Goal: Communication & Community: Share content

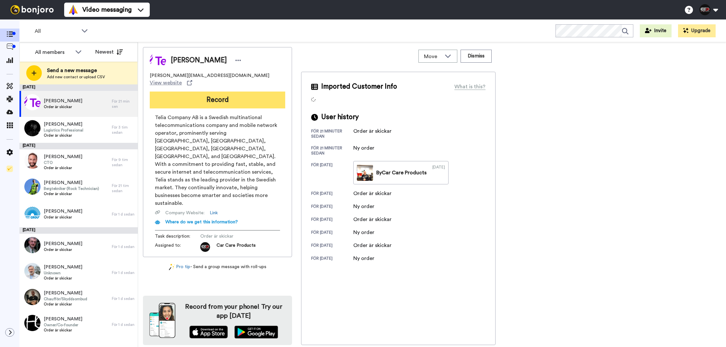
click at [246, 91] on button "Record" at bounding box center [218, 99] width 136 height 17
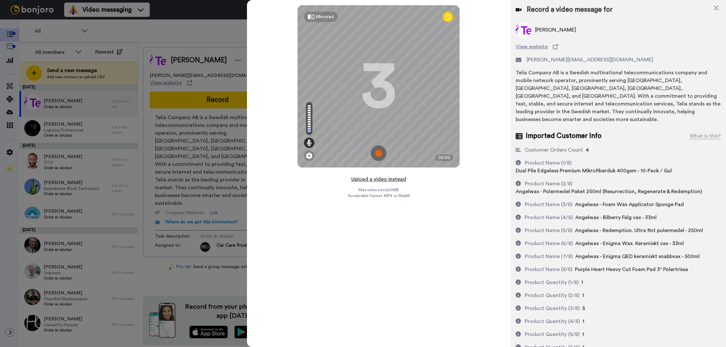
click at [374, 180] on button "Upload a video instead" at bounding box center [379, 179] width 59 height 8
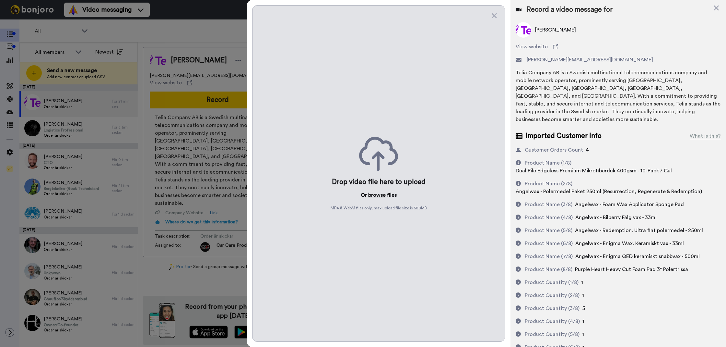
click at [375, 195] on button "browse" at bounding box center [377, 195] width 18 height 8
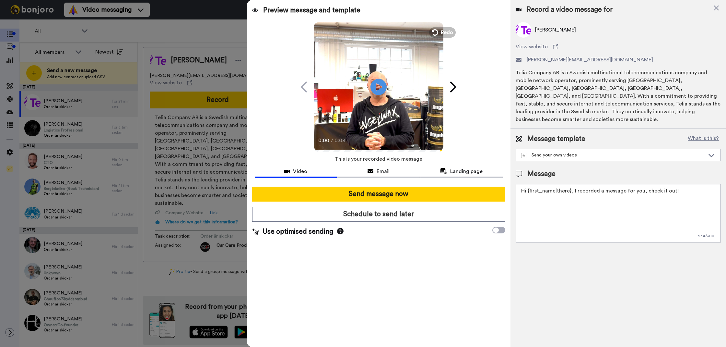
click at [589, 215] on textarea "Hi {first_name|there}, I recorded a message for you, check it out!" at bounding box center [618, 213] width 205 height 58
type textarea "t"
click at [589, 210] on textarea "Tack för att du handlar hos oss! Välkommen åter." at bounding box center [618, 213] width 205 height 58
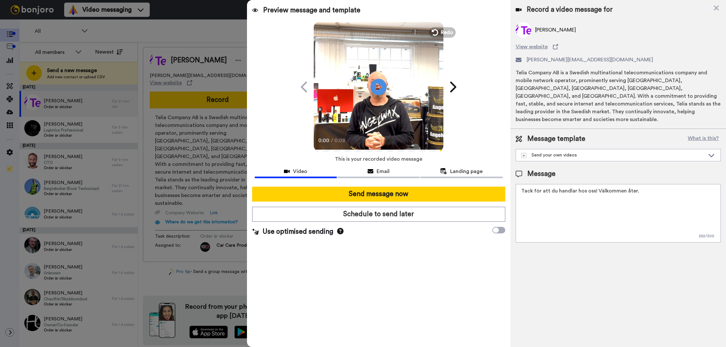
click at [589, 210] on textarea "Tack för att du handlar hos oss! Välkommen åter." at bounding box center [618, 213] width 205 height 58
type textarea "Tack för att du handlar hos oss! Välkommen åter."
click at [567, 243] on div "Record a video message for Adam Petersson View website adam.petersson@telia.com…" at bounding box center [619, 173] width 216 height 347
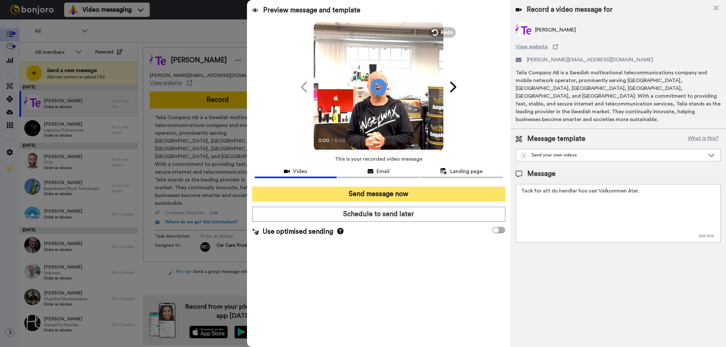
click at [500, 194] on button "Send message now" at bounding box center [378, 193] width 253 height 15
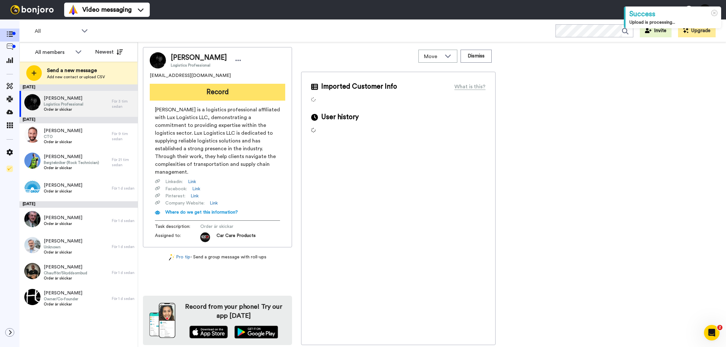
click at [233, 94] on button "Record" at bounding box center [218, 92] width 136 height 17
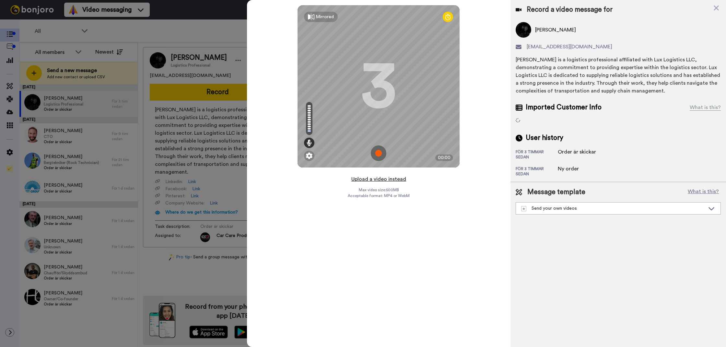
click at [396, 177] on button "Upload a video instead" at bounding box center [379, 179] width 59 height 8
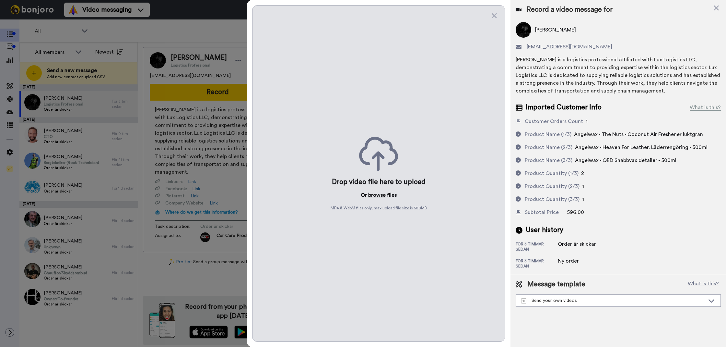
click at [381, 195] on button "browse" at bounding box center [377, 195] width 18 height 8
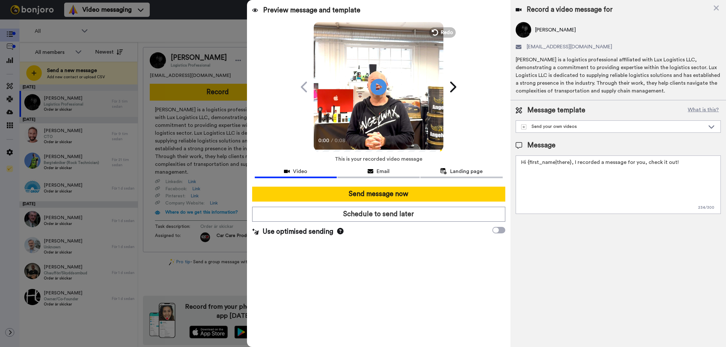
click at [597, 206] on textarea "Hi {first_name|there}, I recorded a message for you, check it out!" at bounding box center [618, 184] width 205 height 58
paste textarea "Tack för att du handlar hos oss! Välkommen åter."
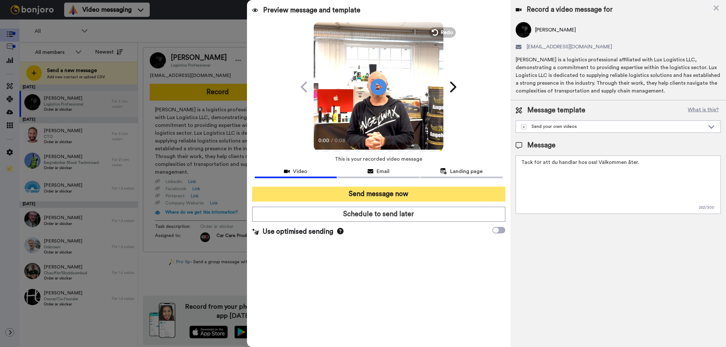
type textarea "Tack för att du handlar hos oss! Välkommen åter."
click at [454, 196] on button "Send message now" at bounding box center [378, 193] width 253 height 15
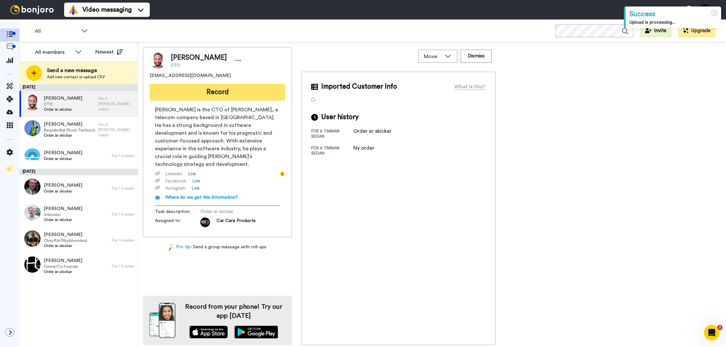
click at [199, 90] on button "Record" at bounding box center [218, 92] width 136 height 17
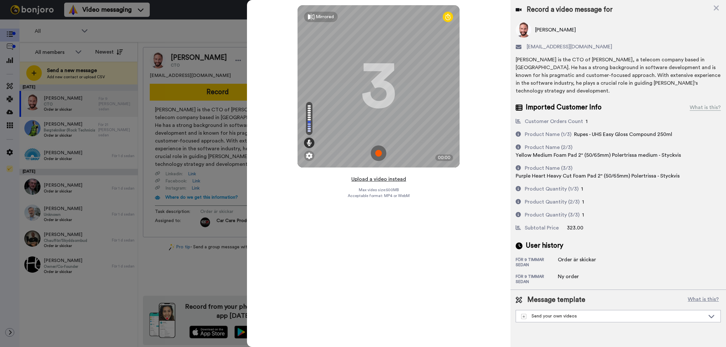
click at [387, 183] on button "Upload a video instead" at bounding box center [379, 179] width 59 height 8
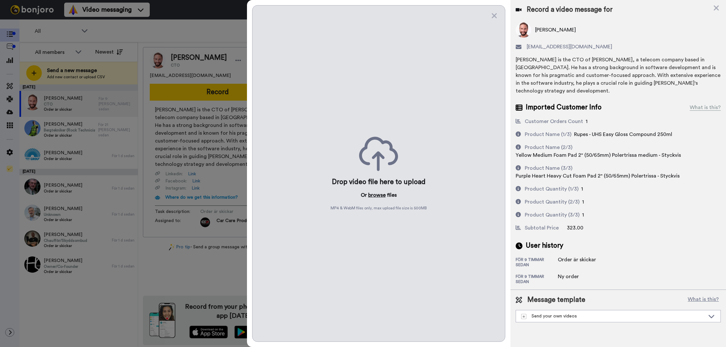
click at [382, 194] on button "browse" at bounding box center [377, 195] width 18 height 8
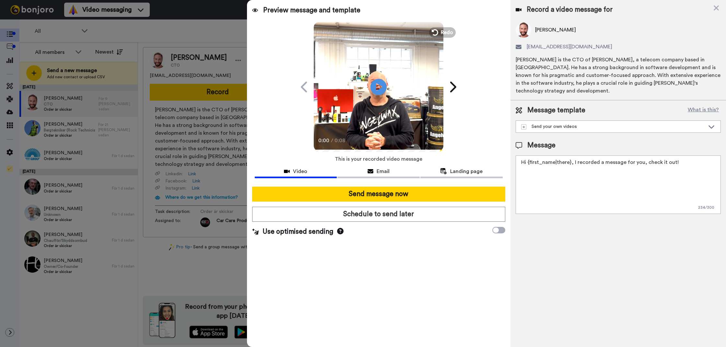
click at [598, 178] on textarea "Hi {first_name|there}, I recorded a message for you, check it out!" at bounding box center [618, 184] width 205 height 58
paste textarea "Tack för att du handlar hos oss! Välkommen åter."
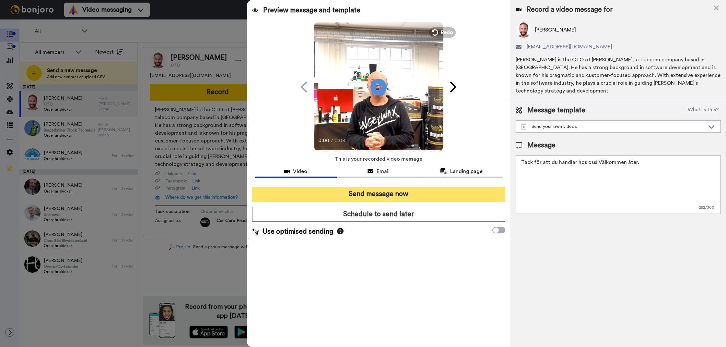
type textarea "Tack för att du handlar hos oss! Välkommen åter."
click at [466, 189] on button "Send message now" at bounding box center [378, 193] width 253 height 15
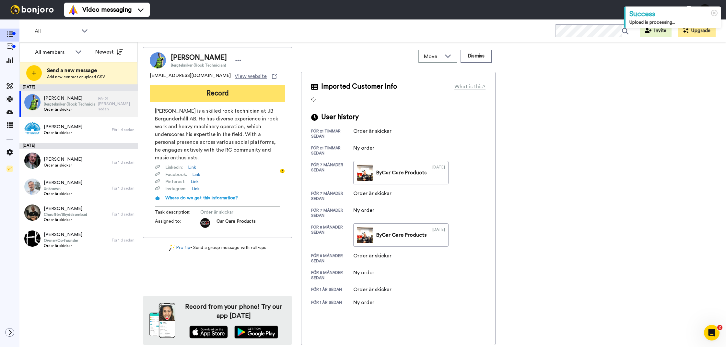
click at [232, 89] on button "Record" at bounding box center [218, 93] width 136 height 17
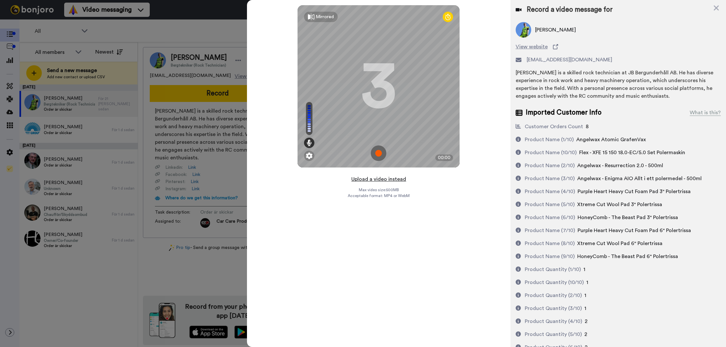
click at [369, 179] on button "Upload a video instead" at bounding box center [379, 179] width 59 height 8
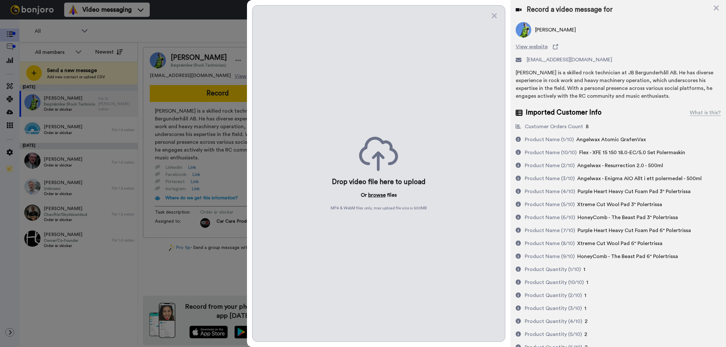
click at [379, 196] on button "browse" at bounding box center [377, 195] width 18 height 8
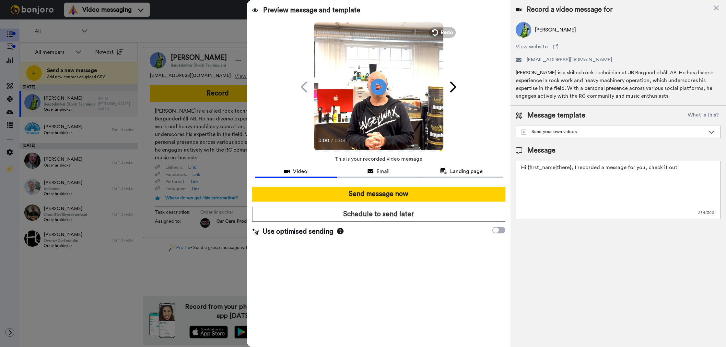
click at [544, 163] on textarea "Hi {first_name|there}, I recorded a message for you, check it out!" at bounding box center [618, 190] width 205 height 58
paste textarea "Tack för att du handlar hos oss! Välkommen åter."
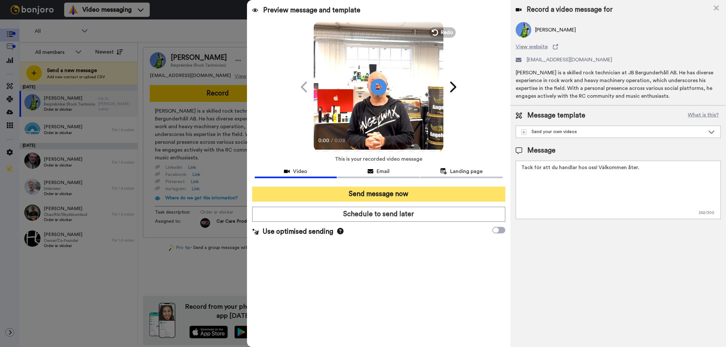
type textarea "Tack för att du handlar hos oss! Välkommen åter."
click at [443, 191] on button "Send message now" at bounding box center [378, 193] width 253 height 15
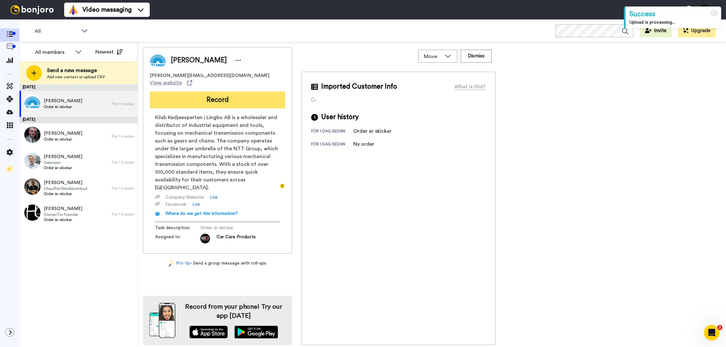
click at [257, 96] on button "Record" at bounding box center [218, 99] width 136 height 17
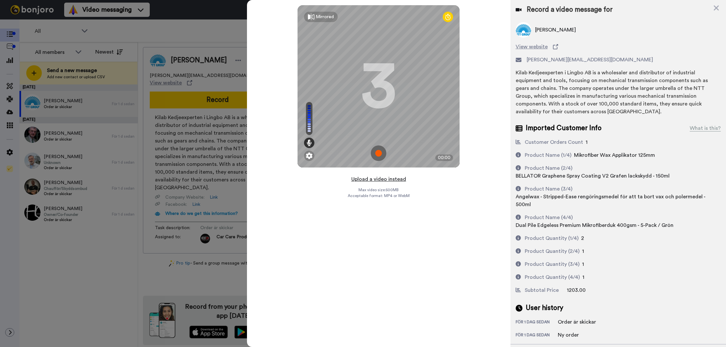
click at [392, 179] on button "Upload a video instead" at bounding box center [379, 179] width 59 height 8
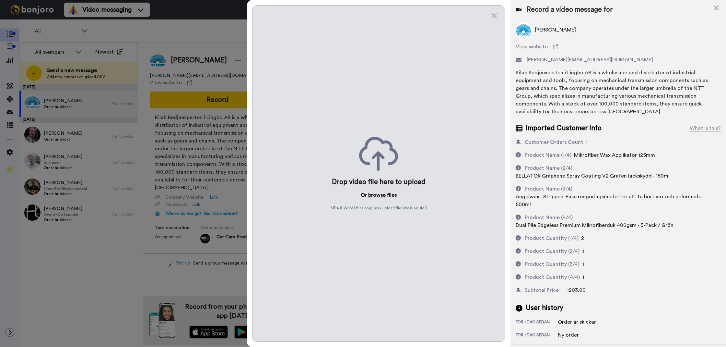
click at [375, 191] on button "browse" at bounding box center [377, 195] width 18 height 8
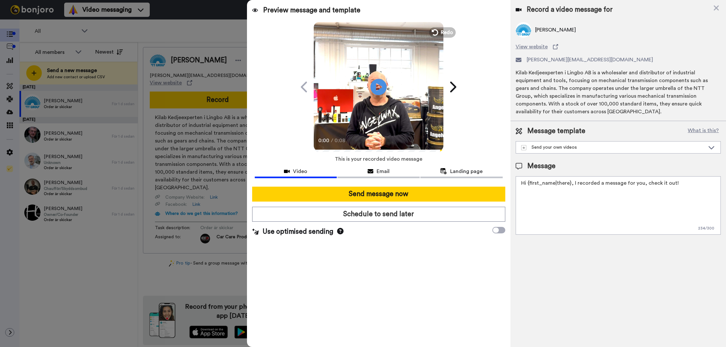
click at [572, 205] on textarea "Hi {first_name|there}, I recorded a message for you, check it out!" at bounding box center [618, 205] width 205 height 58
click at [573, 205] on textarea "Hi {first_name|there}, I recorded a message for you, check it out!" at bounding box center [618, 205] width 205 height 58
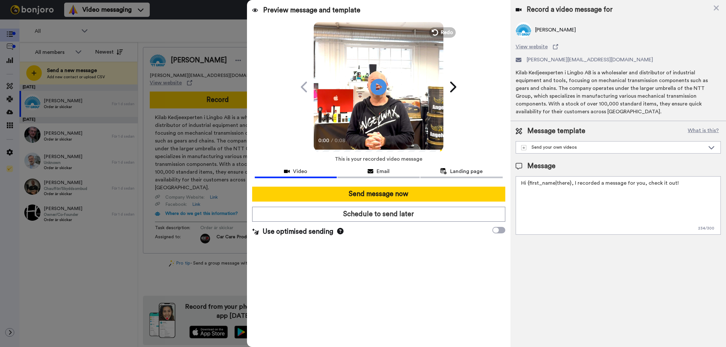
click at [573, 205] on textarea "Hi {first_name|there}, I recorded a message for you, check it out!" at bounding box center [618, 205] width 205 height 58
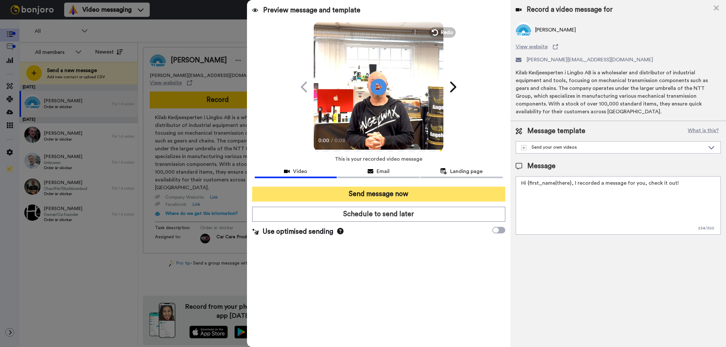
paste textarea "Tack för att du handlar hos oss! Välkommen åter."
type textarea "Tack för att du handlar hos oss! Välkommen åter."
click at [421, 188] on button "Send message now" at bounding box center [378, 193] width 253 height 15
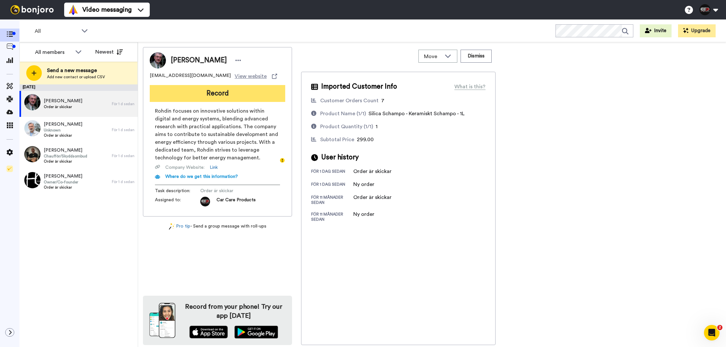
click at [271, 94] on button "Record" at bounding box center [218, 93] width 136 height 17
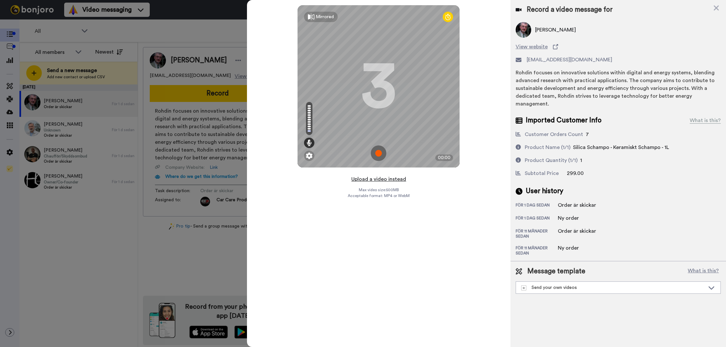
click at [364, 181] on button "Upload a video instead" at bounding box center [379, 179] width 59 height 8
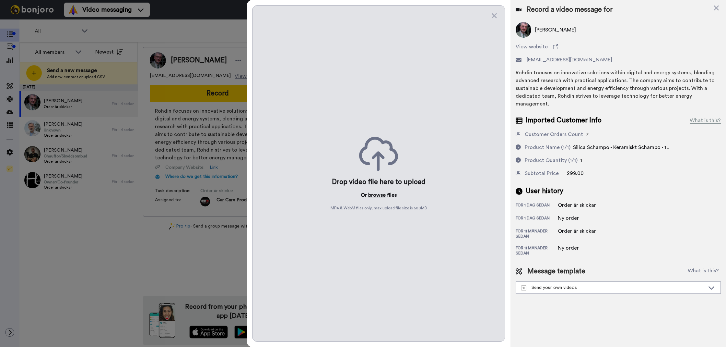
click at [381, 198] on button "browse" at bounding box center [377, 195] width 18 height 8
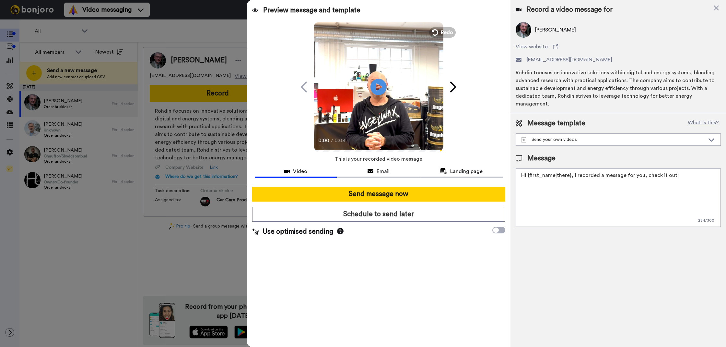
click at [539, 196] on textarea "Hi {first_name|there}, I recorded a message for you, check it out!" at bounding box center [618, 197] width 205 height 58
paste textarea "Tack för att du handlar hos oss! Välkommen åter."
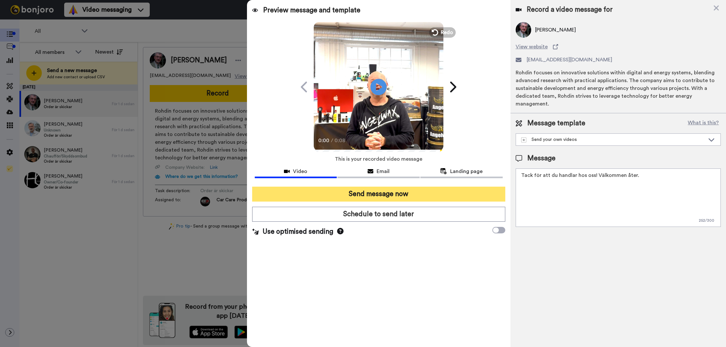
type textarea "Tack för att du handlar hos oss! Välkommen åter."
click at [461, 195] on button "Send message now" at bounding box center [378, 193] width 253 height 15
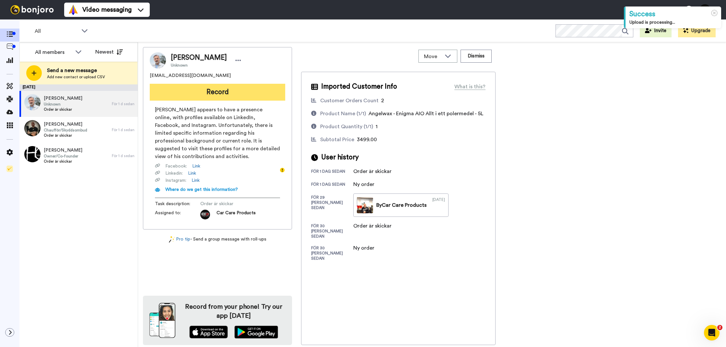
click at [195, 95] on button "Record" at bounding box center [218, 92] width 136 height 17
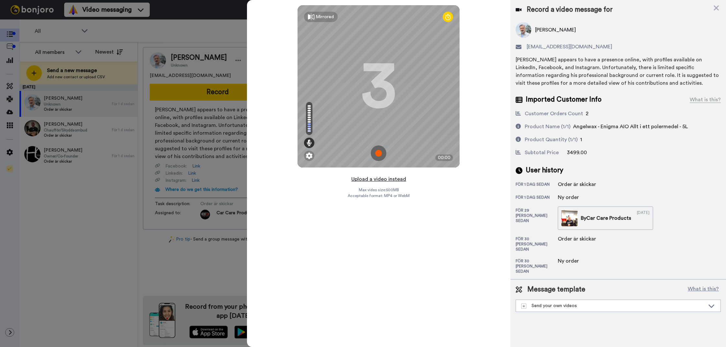
click at [371, 180] on button "Upload a video instead" at bounding box center [379, 179] width 59 height 8
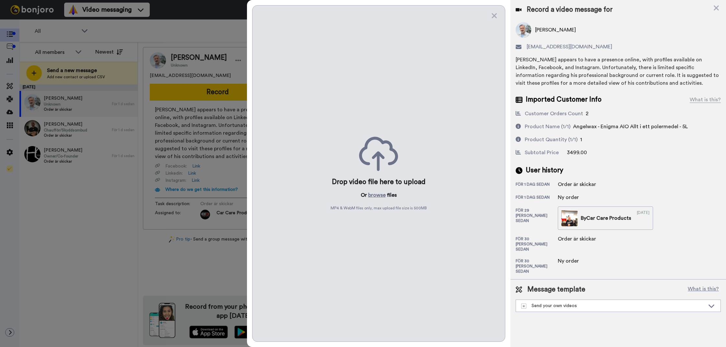
click at [368, 196] on p "Or browse files" at bounding box center [379, 195] width 36 height 8
click at [369, 196] on button "browse" at bounding box center [377, 195] width 18 height 8
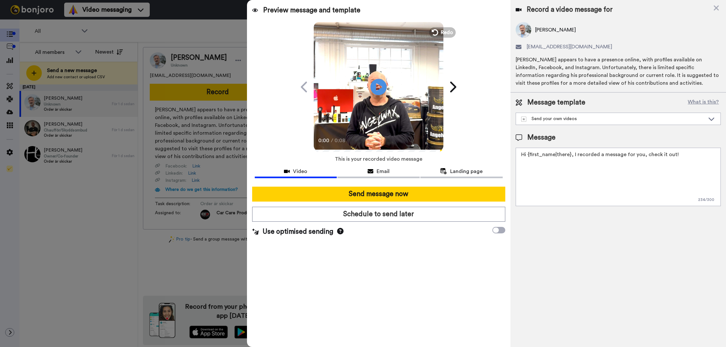
click at [549, 204] on textarea "Hi {first_name|there}, I recorded a message for you, check it out!" at bounding box center [618, 177] width 205 height 58
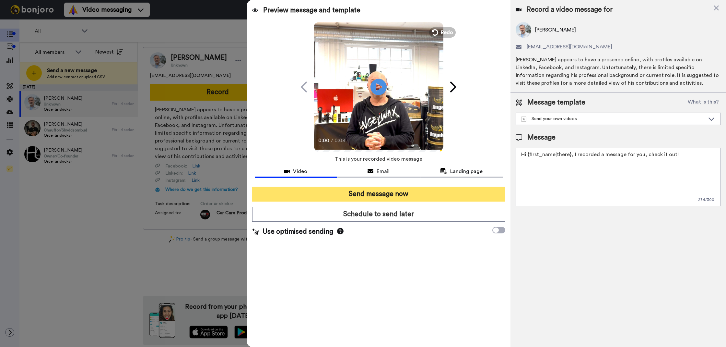
paste textarea "Tack för att du handlar hos oss! Välkommen åter."
type textarea "Tack för att du handlar hos oss! Välkommen åter."
click at [485, 191] on button "Send message now" at bounding box center [378, 193] width 253 height 15
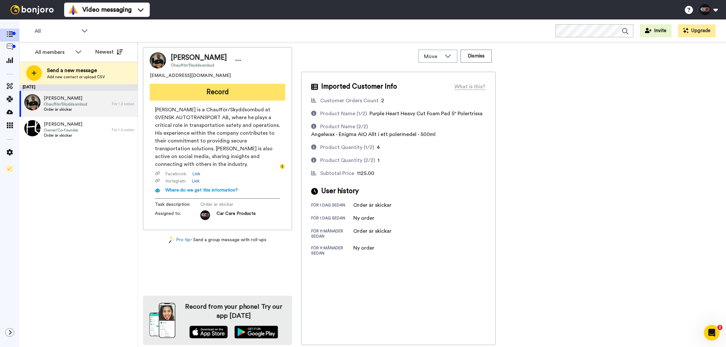
click at [204, 85] on button "Record" at bounding box center [218, 92] width 136 height 17
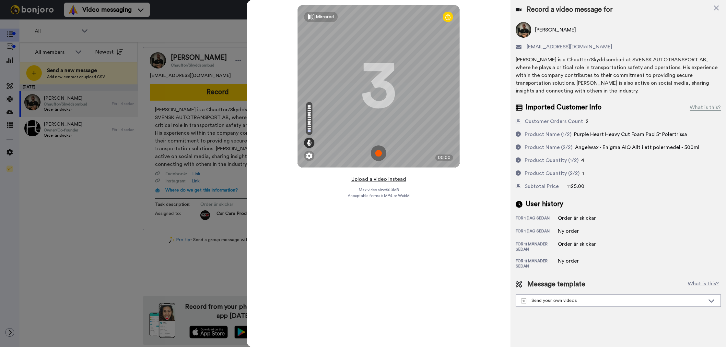
click at [365, 183] on button "Upload a video instead" at bounding box center [379, 179] width 59 height 8
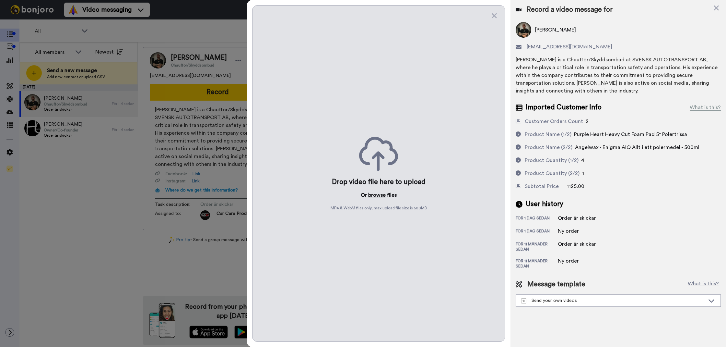
click at [372, 193] on button "browse" at bounding box center [377, 195] width 18 height 8
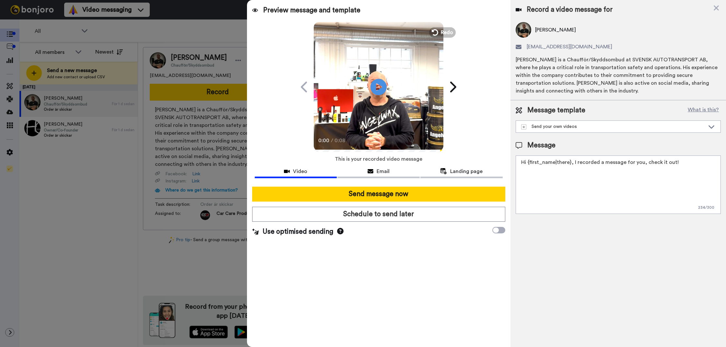
click at [538, 196] on textarea "Hi {first_name|there}, I recorded a message for you, check it out!" at bounding box center [618, 184] width 205 height 58
paste textarea "Tack för att du handlar hos oss! Välkommen åter."
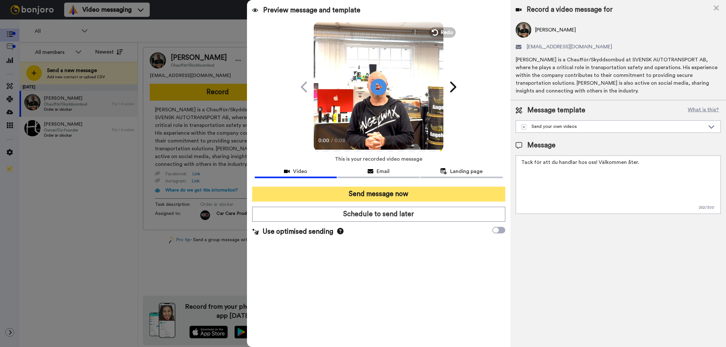
type textarea "Tack för att du handlar hos oss! Välkommen åter."
drag, startPoint x: 495, startPoint y: 197, endPoint x: 491, endPoint y: 195, distance: 4.6
click at [495, 197] on button "Send message now" at bounding box center [378, 193] width 253 height 15
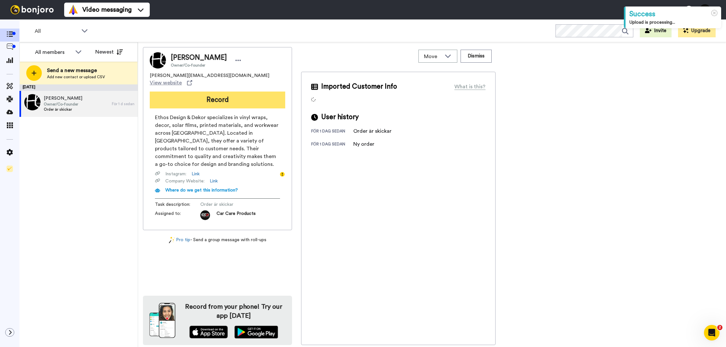
click at [232, 96] on button "Record" at bounding box center [218, 99] width 136 height 17
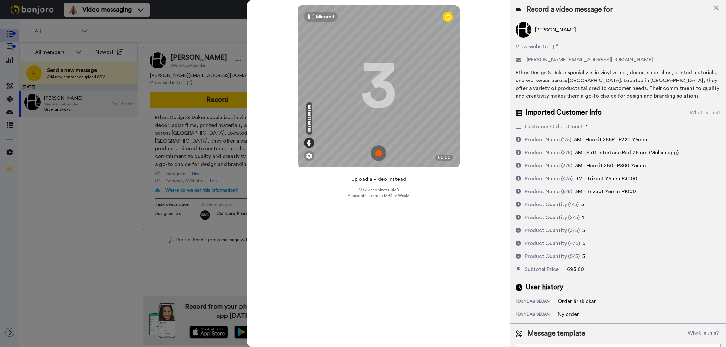
click at [387, 182] on button "Upload a video instead" at bounding box center [379, 179] width 59 height 8
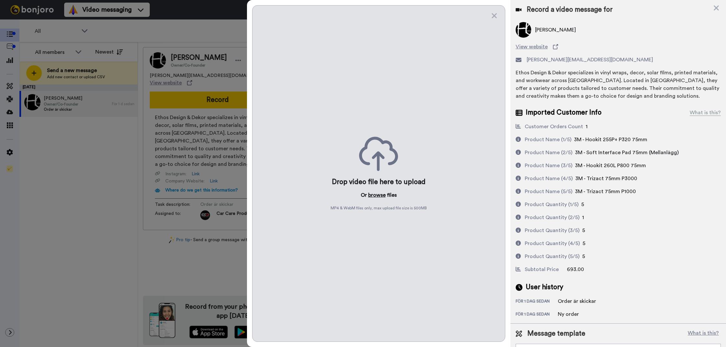
click at [381, 196] on button "browse" at bounding box center [377, 195] width 18 height 8
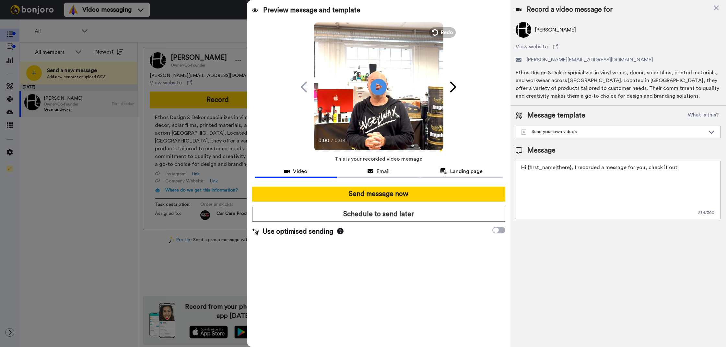
click at [603, 184] on textarea "Hi {first_name|there}, I recorded a message for you, check it out!" at bounding box center [618, 190] width 205 height 58
paste textarea "Tack för att du handlar hos oss! Välkommen åter."
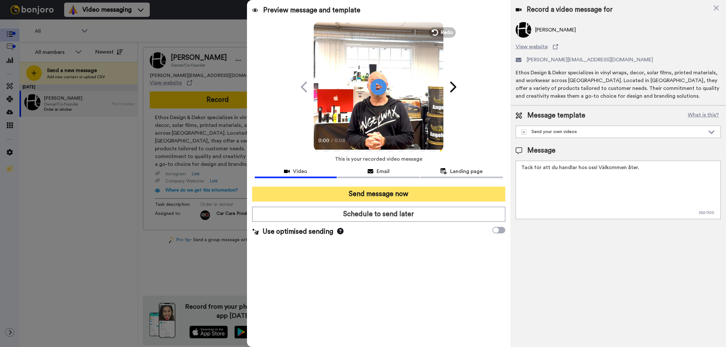
type textarea "Tack för att du handlar hos oss! Välkommen åter."
click at [468, 190] on button "Send message now" at bounding box center [378, 193] width 253 height 15
